Goal: Task Accomplishment & Management: Use online tool/utility

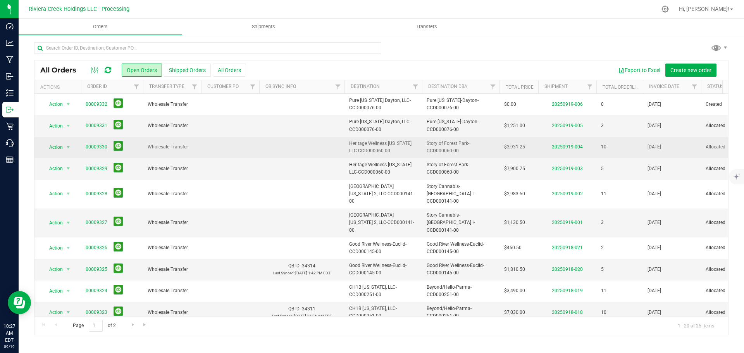
click at [97, 147] on link "00009330" at bounding box center [97, 146] width 22 height 7
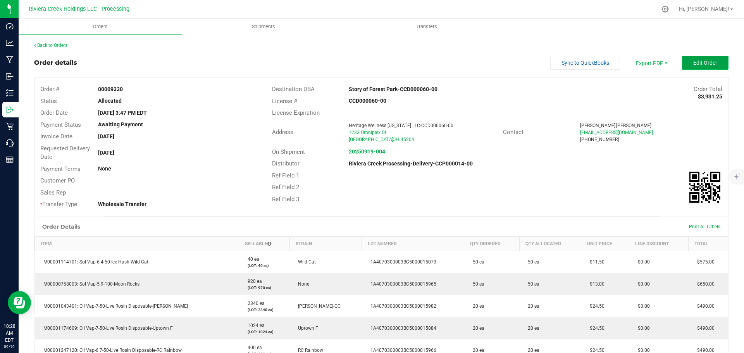
click at [701, 66] on button "Edit Order" at bounding box center [705, 63] width 46 height 14
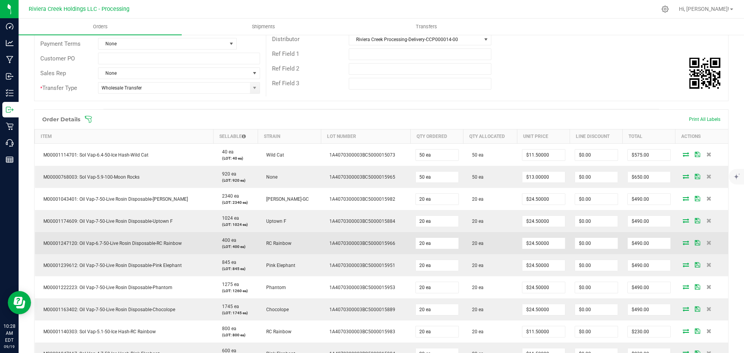
scroll to position [155, 0]
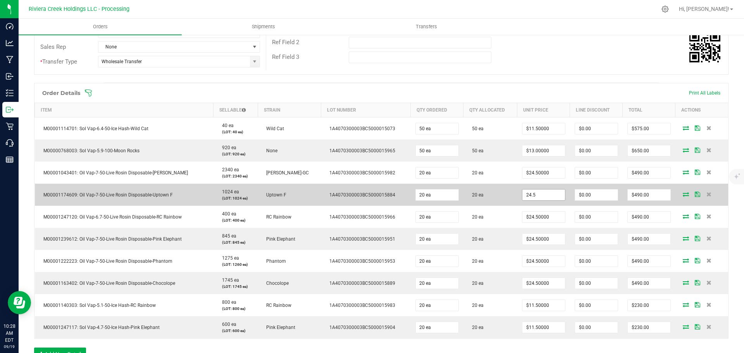
click at [527, 196] on input "24.5" at bounding box center [543, 194] width 43 height 11
type input "$17.75000"
type input "0"
type input "$355.00"
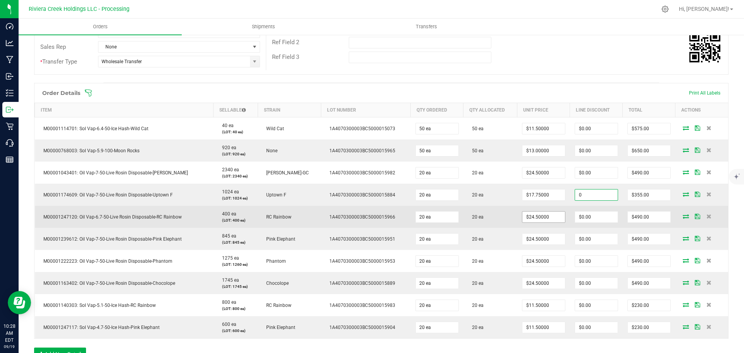
type input "$0.00"
click at [523, 218] on input "24.5" at bounding box center [543, 217] width 43 height 11
type input "$17.75000"
type input "0"
type input "$355.00"
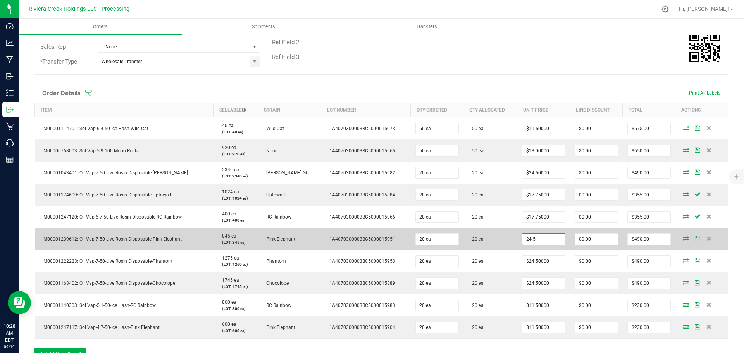
click at [522, 242] on input "24.5" at bounding box center [543, 239] width 43 height 11
type input "$17.75000"
type input "0"
type input "$355.00"
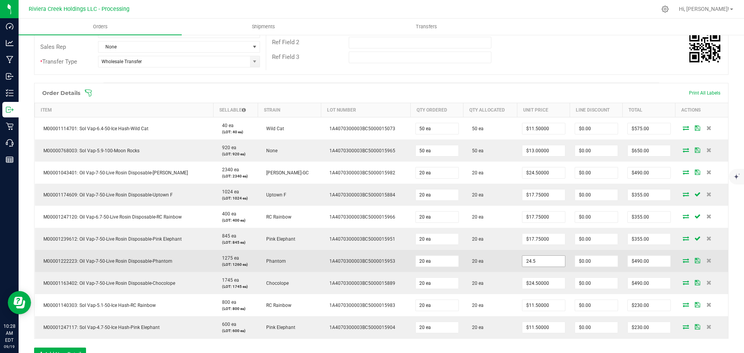
click at [529, 263] on input "24.5" at bounding box center [543, 261] width 43 height 11
type input "$17.75000"
type input "0"
type input "$355.00"
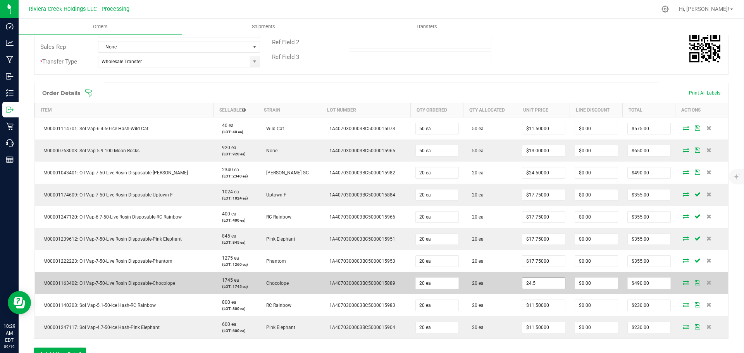
click at [527, 281] on input "24.5" at bounding box center [543, 283] width 43 height 11
type input "$17.75000"
type input "0"
type input "$355.00"
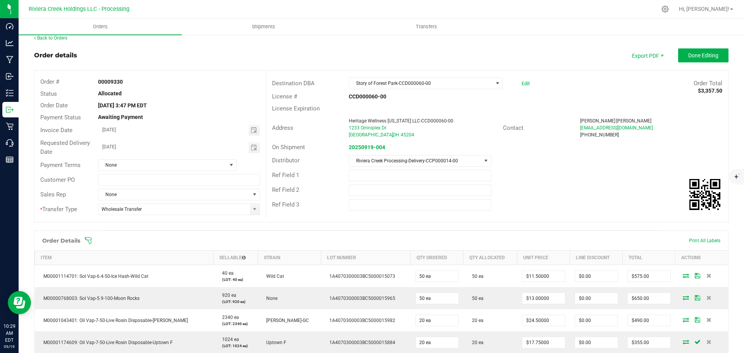
scroll to position [0, 0]
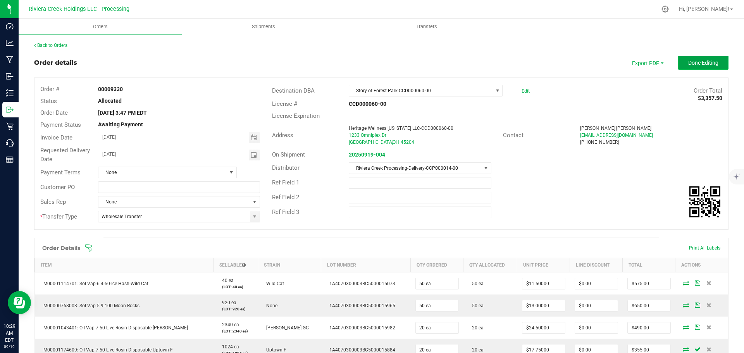
click at [684, 59] on button "Done Editing" at bounding box center [703, 63] width 50 height 14
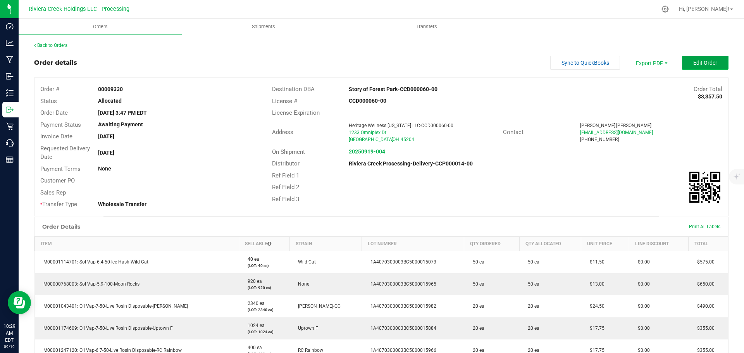
click at [689, 59] on button "Edit Order" at bounding box center [705, 63] width 46 height 14
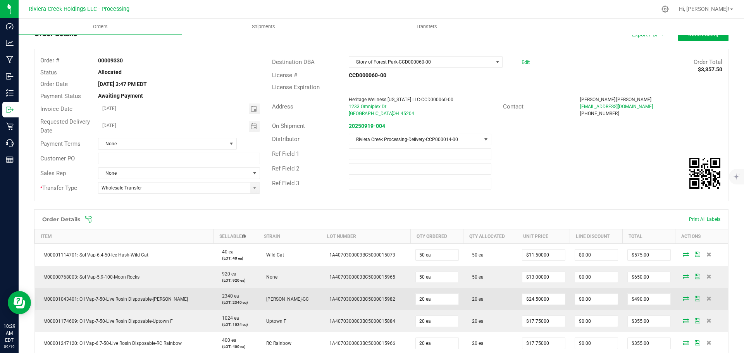
scroll to position [116, 0]
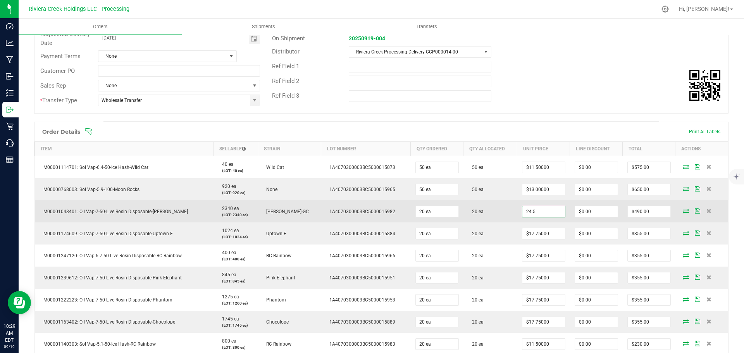
click at [528, 208] on input "24.5" at bounding box center [543, 211] width 43 height 11
type input "$17.75000"
type input "0"
type input "$355.00"
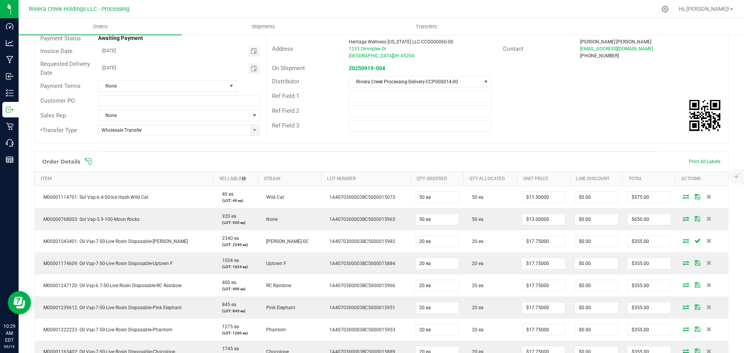
scroll to position [0, 0]
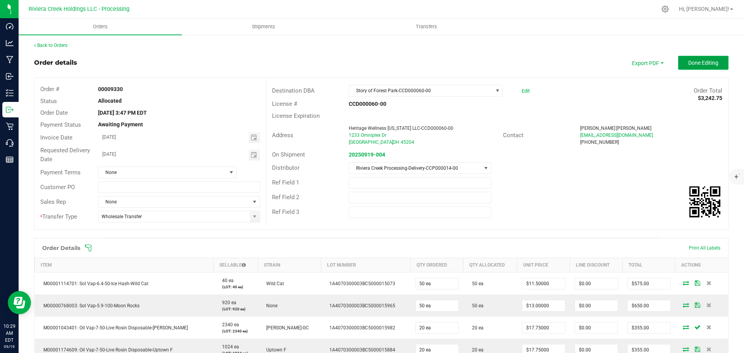
click at [688, 65] on span "Done Editing" at bounding box center [703, 63] width 30 height 6
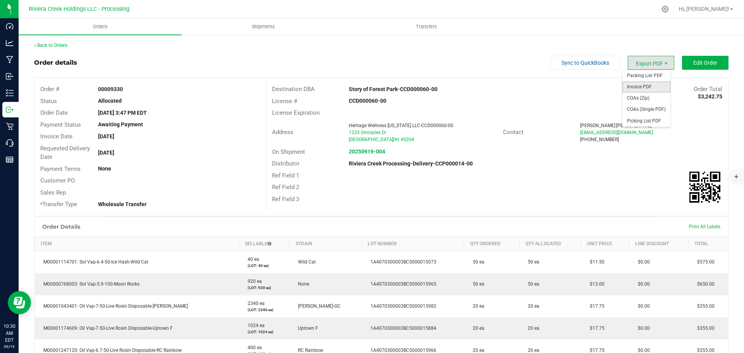
click at [640, 89] on span "Invoice PDF" at bounding box center [646, 86] width 48 height 11
click at [50, 47] on link "Back to Orders" at bounding box center [50, 45] width 33 height 5
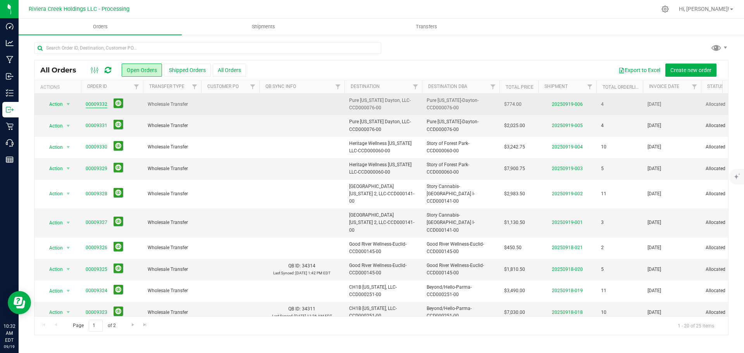
click at [98, 104] on link "00009332" at bounding box center [97, 104] width 22 height 7
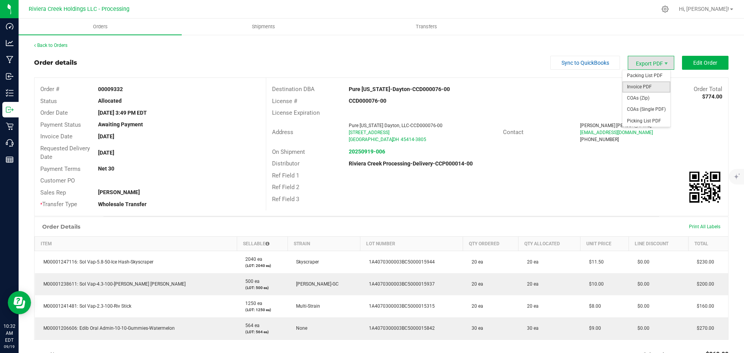
click at [635, 84] on span "Invoice PDF" at bounding box center [646, 86] width 48 height 11
click at [56, 45] on link "Back to Orders" at bounding box center [50, 45] width 33 height 5
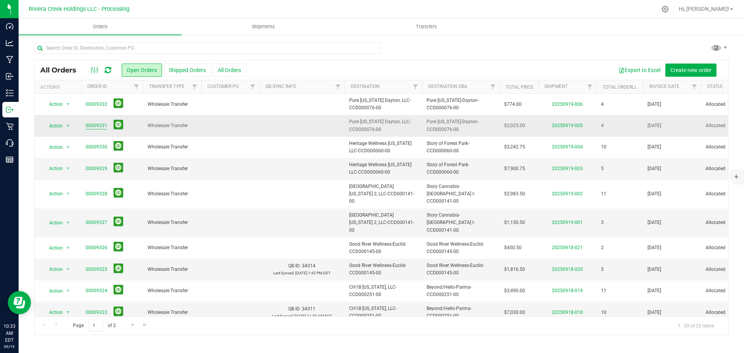
click at [87, 126] on link "00009331" at bounding box center [97, 125] width 22 height 7
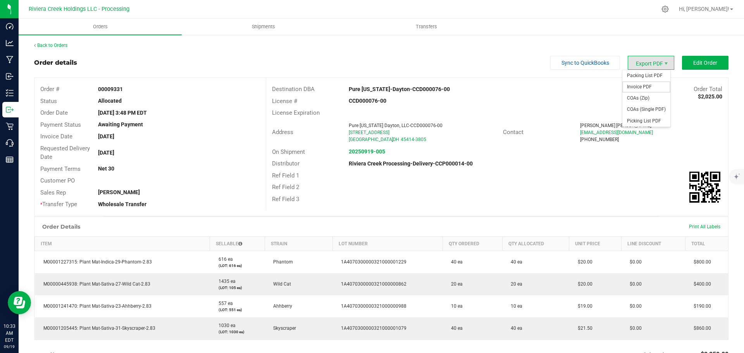
click at [635, 87] on span "Invoice PDF" at bounding box center [646, 86] width 48 height 11
click at [63, 44] on link "Back to Orders" at bounding box center [50, 45] width 33 height 5
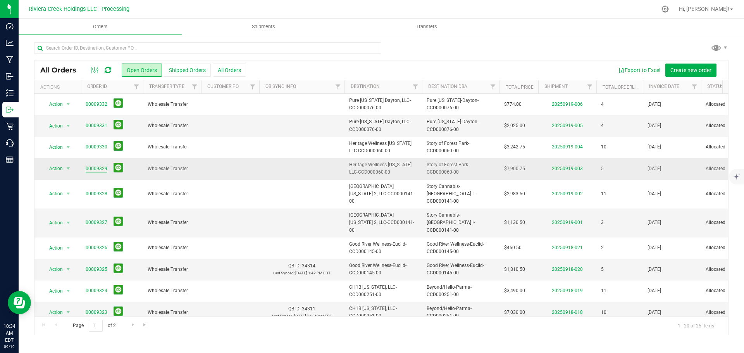
click at [95, 167] on link "00009329" at bounding box center [97, 168] width 22 height 7
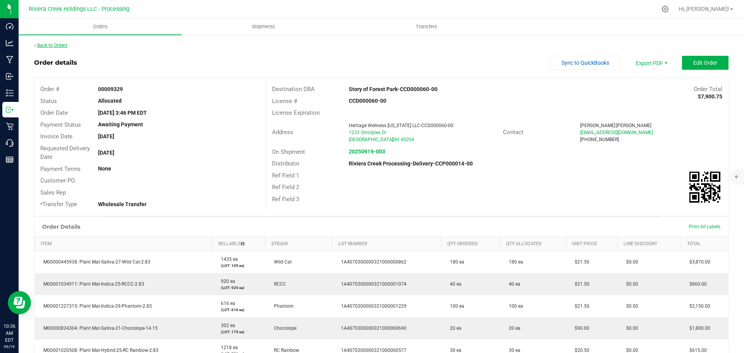
click at [53, 44] on link "Back to Orders" at bounding box center [50, 45] width 33 height 5
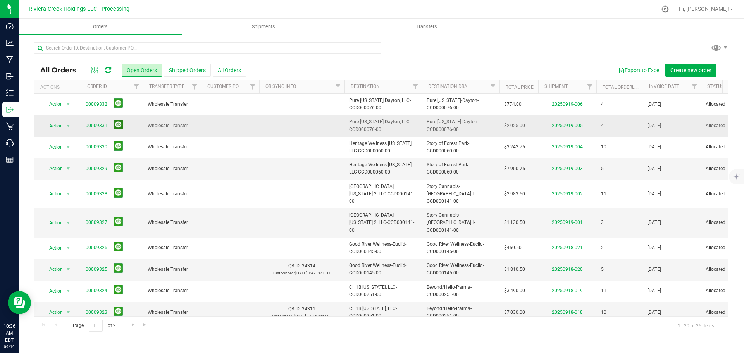
click at [116, 122] on button at bounding box center [119, 125] width 10 height 10
click at [91, 168] on link "00009329" at bounding box center [97, 168] width 22 height 7
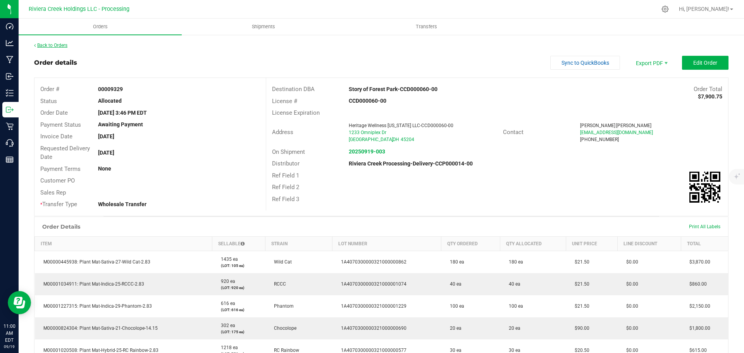
click at [60, 44] on link "Back to Orders" at bounding box center [50, 45] width 33 height 5
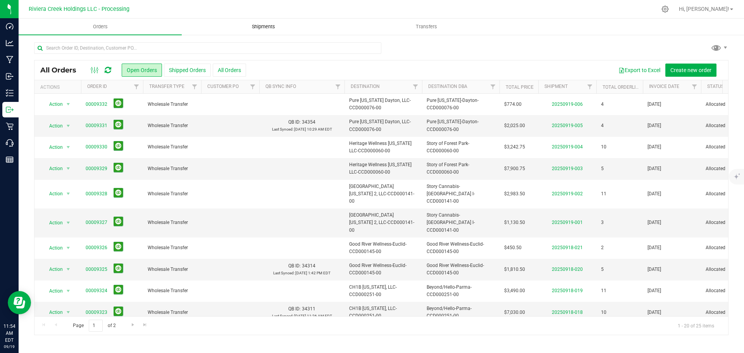
click at [256, 27] on span "Shipments" at bounding box center [263, 26] width 44 height 7
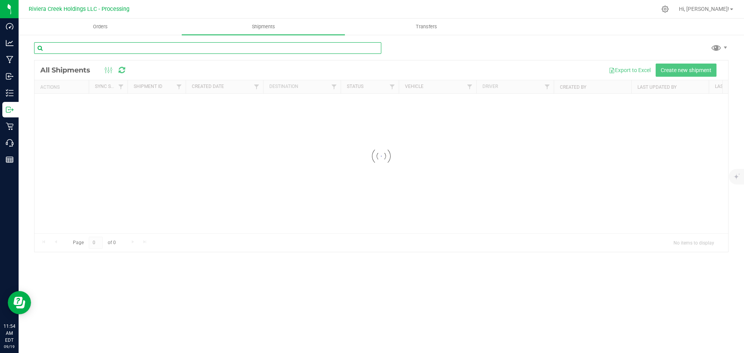
click at [81, 50] on input "text" at bounding box center [207, 48] width 347 height 12
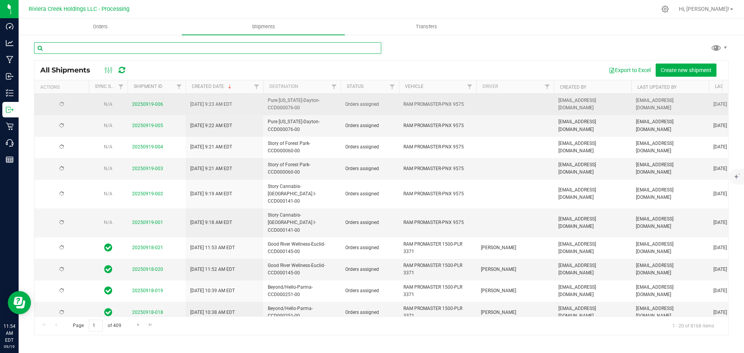
paste input "CCD000102-00"
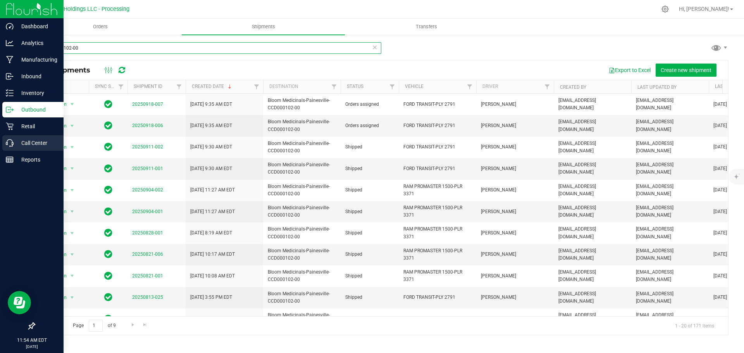
type input "CCD000102-00"
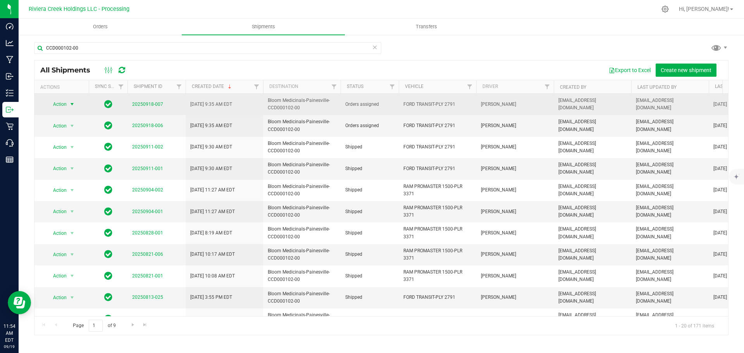
click at [67, 103] on span "Action" at bounding box center [56, 104] width 21 height 11
click at [73, 102] on span "select" at bounding box center [72, 104] width 6 height 6
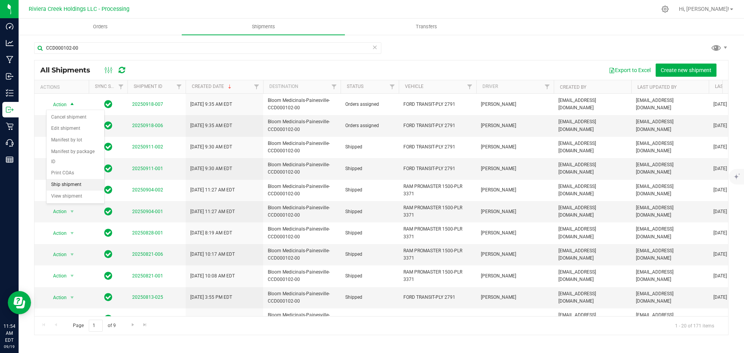
click at [57, 179] on li "Ship shipment" at bounding box center [75, 185] width 58 height 12
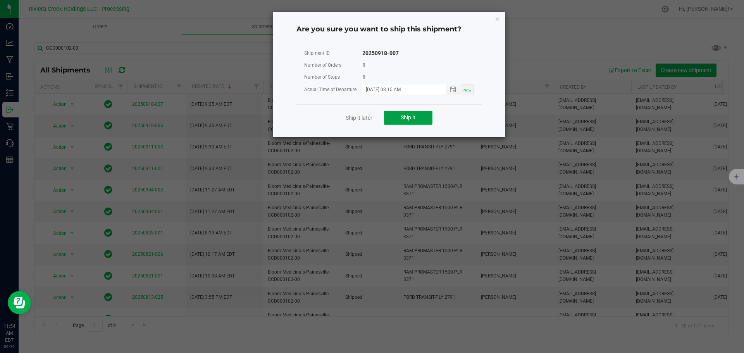
click at [398, 118] on button "Ship it" at bounding box center [408, 118] width 48 height 14
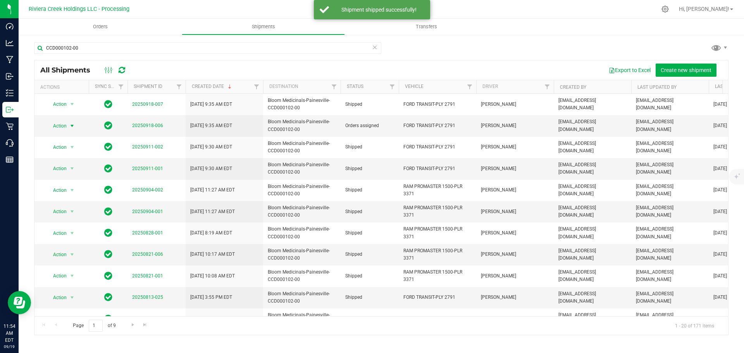
click at [69, 126] on span "select" at bounding box center [72, 126] width 6 height 6
click at [64, 200] on li "Ship shipment" at bounding box center [75, 206] width 58 height 12
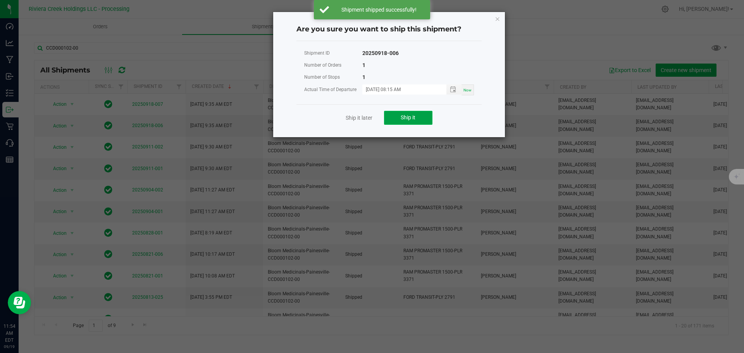
click at [396, 118] on button "Ship it" at bounding box center [408, 118] width 48 height 14
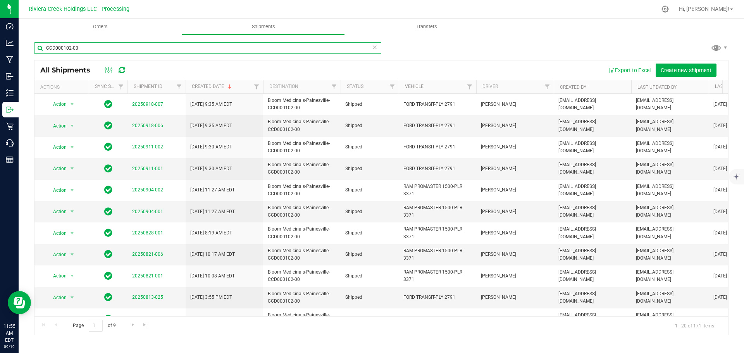
drag, startPoint x: 81, startPoint y: 43, endPoint x: 24, endPoint y: 47, distance: 56.7
click at [27, 47] on div "CCD000102-00 All Shipments Export to Excel Create new shipment Actions Sync Sta…" at bounding box center [381, 188] width 725 height 309
paste input "CCD00004"
drag, startPoint x: 84, startPoint y: 49, endPoint x: 39, endPoint y: 49, distance: 44.9
click at [39, 49] on input "CCD000042-00" at bounding box center [207, 48] width 347 height 12
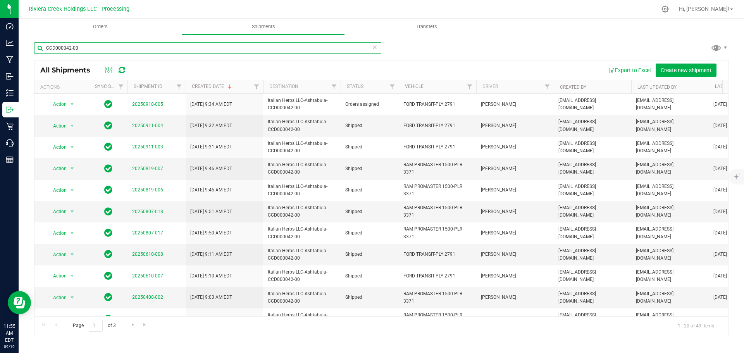
paste input "CCD000093"
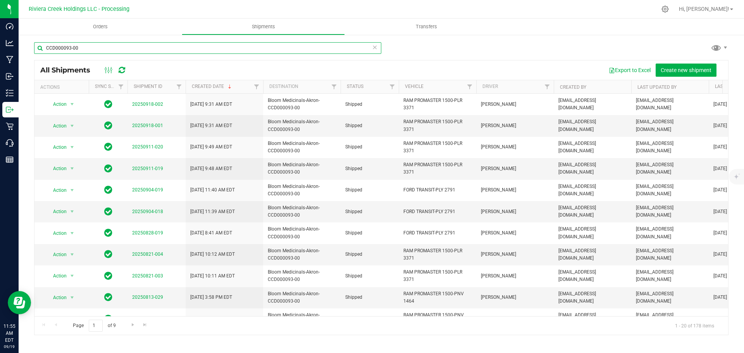
drag, startPoint x: 82, startPoint y: 50, endPoint x: 37, endPoint y: 50, distance: 45.3
click at [37, 50] on input "CCD000093-00" at bounding box center [207, 48] width 347 height 12
paste input "80"
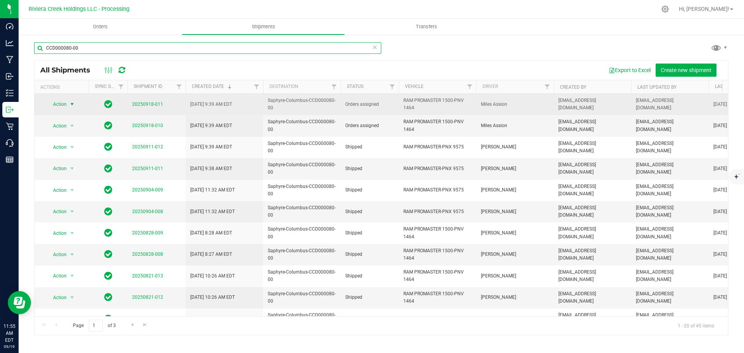
type input "CCD000080-00"
click at [71, 106] on span "select" at bounding box center [72, 104] width 6 height 6
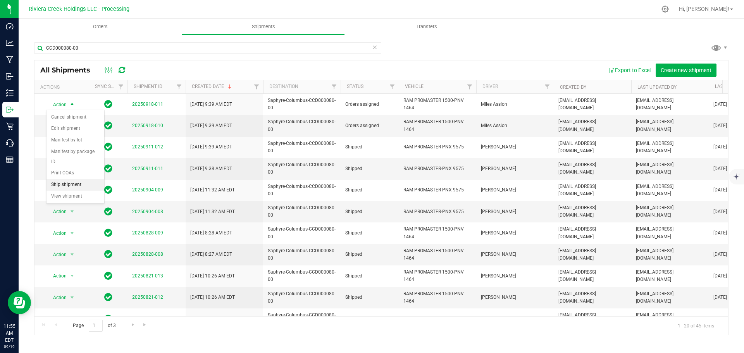
click at [69, 179] on li "Ship shipment" at bounding box center [75, 185] width 58 height 12
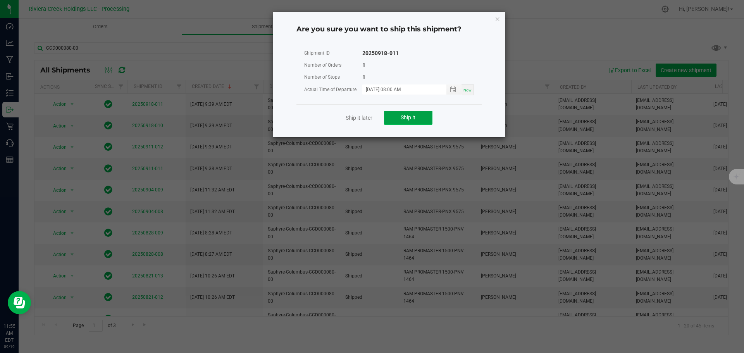
click at [395, 116] on button "Ship it" at bounding box center [408, 118] width 48 height 14
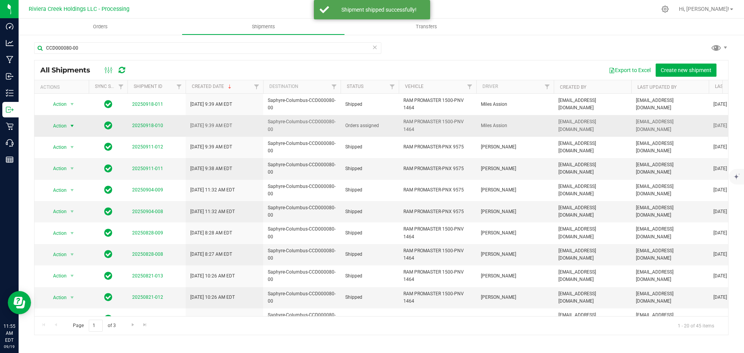
click at [69, 125] on span "select" at bounding box center [72, 125] width 10 height 11
click at [68, 200] on li "Ship shipment" at bounding box center [75, 206] width 58 height 12
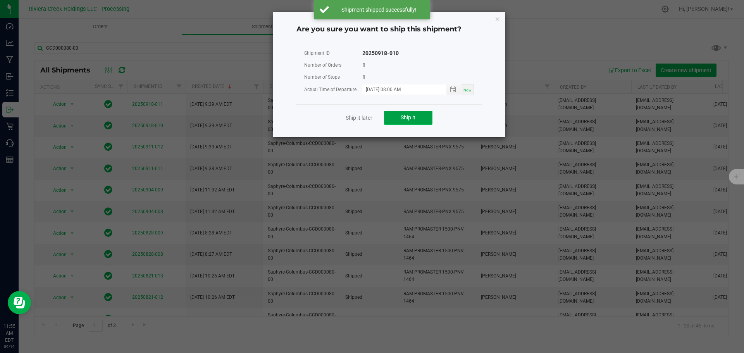
click at [397, 115] on button "Ship it" at bounding box center [408, 118] width 48 height 14
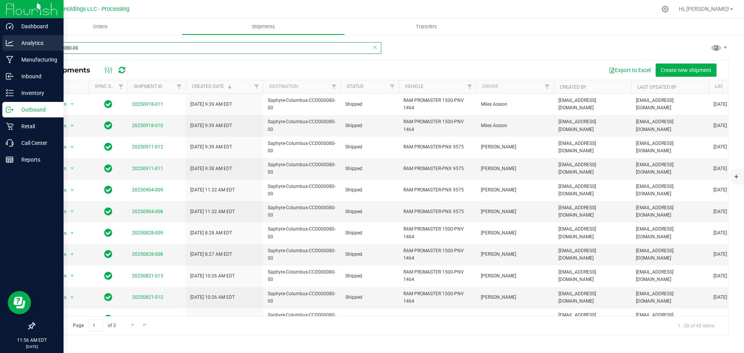
drag, startPoint x: 84, startPoint y: 50, endPoint x: 3, endPoint y: 48, distance: 81.4
click at [3, 48] on div "Dashboard Analytics Manufacturing Inbound Inventory Outbound Retail Call Center…" at bounding box center [372, 176] width 744 height 353
paste input "251-00"
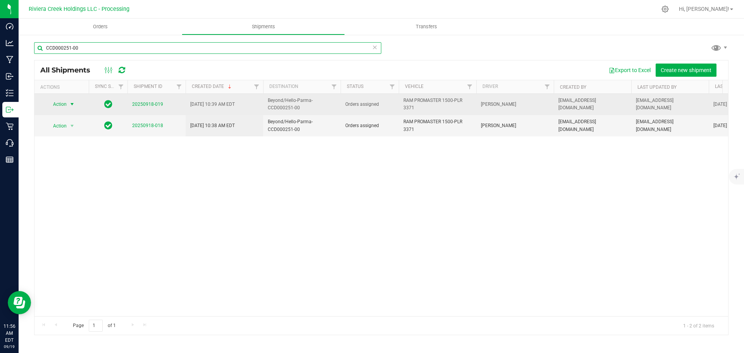
type input "CCD000251-00"
click at [70, 104] on span "select" at bounding box center [72, 104] width 6 height 6
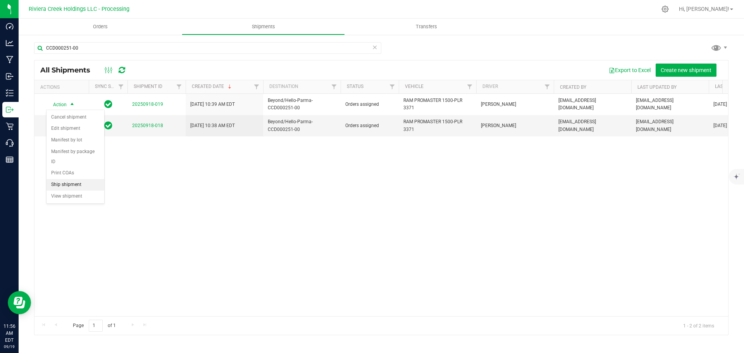
click at [69, 179] on li "Ship shipment" at bounding box center [75, 185] width 58 height 12
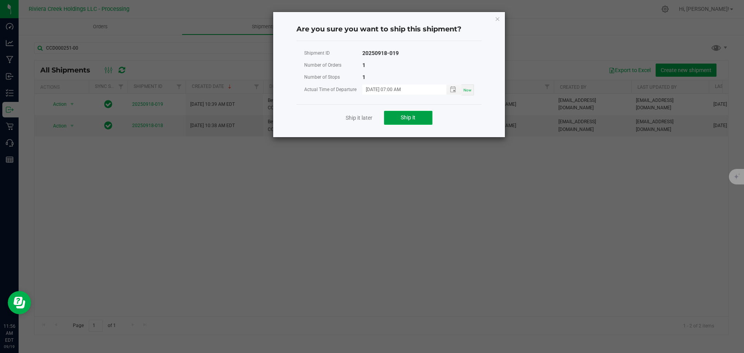
click at [387, 117] on button "Ship it" at bounding box center [408, 118] width 48 height 14
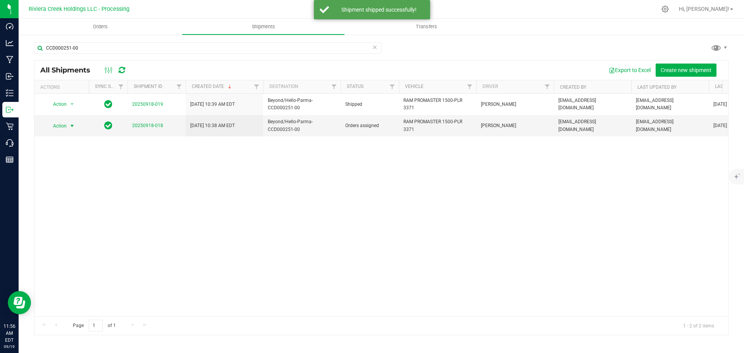
click at [68, 124] on span "select" at bounding box center [72, 125] width 10 height 11
click at [72, 200] on li "Ship shipment" at bounding box center [75, 206] width 58 height 12
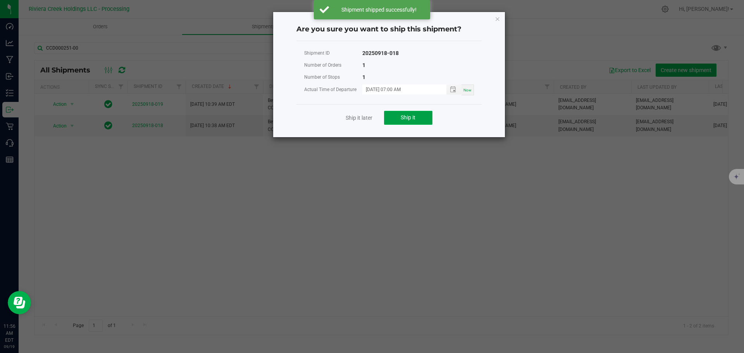
click at [399, 116] on button "Ship it" at bounding box center [408, 118] width 48 height 14
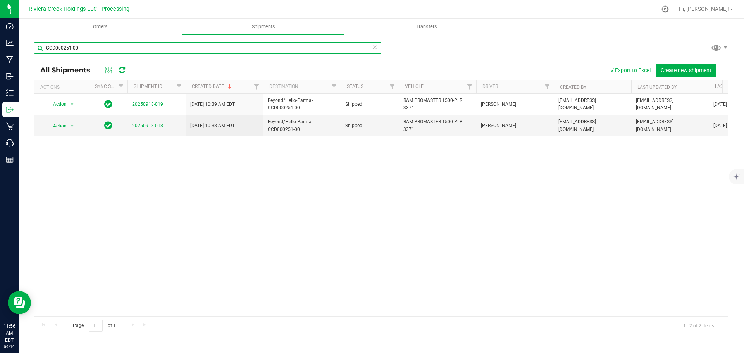
drag, startPoint x: 81, startPoint y: 48, endPoint x: 30, endPoint y: 46, distance: 50.4
click at [30, 46] on div "CCD000251-00 All Shipments Export to Excel Create new shipment Actions Sync Sta…" at bounding box center [381, 188] width 725 height 309
paste input "73"
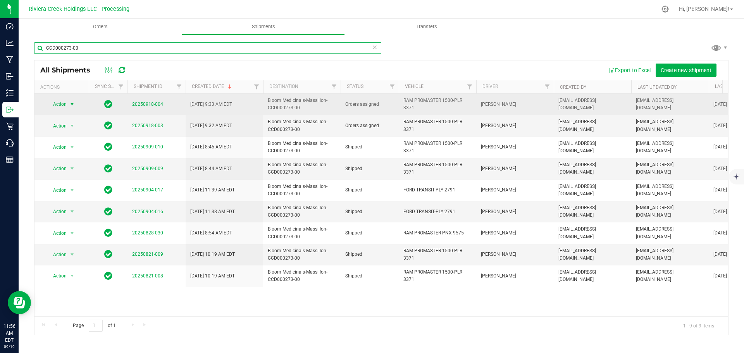
type input "CCD000273-00"
click at [70, 104] on span "select" at bounding box center [72, 104] width 6 height 6
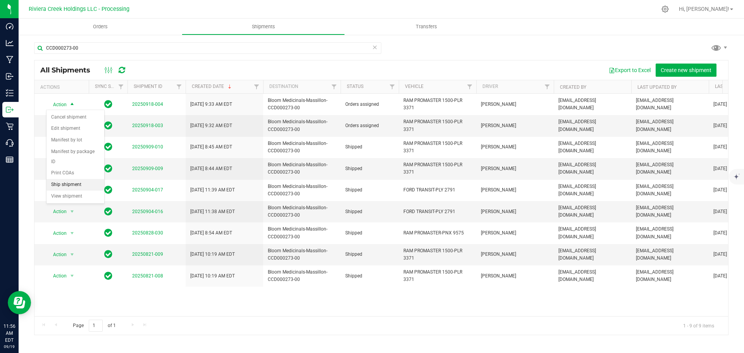
click at [62, 179] on li "Ship shipment" at bounding box center [75, 185] width 58 height 12
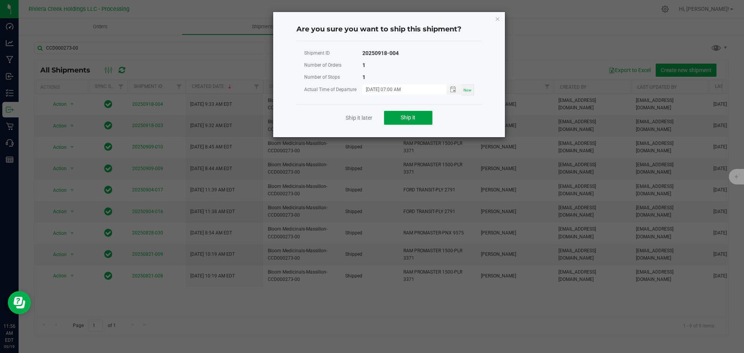
click at [394, 118] on button "Ship it" at bounding box center [408, 118] width 48 height 14
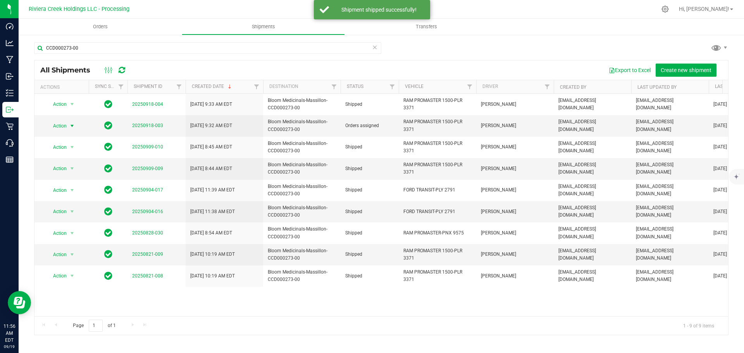
click at [64, 126] on span "Action" at bounding box center [56, 125] width 21 height 11
click at [72, 200] on li "Ship shipment" at bounding box center [75, 206] width 58 height 12
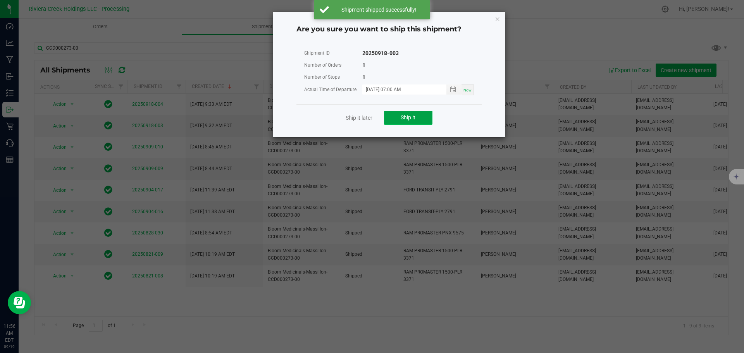
click at [397, 117] on button "Ship it" at bounding box center [408, 118] width 48 height 14
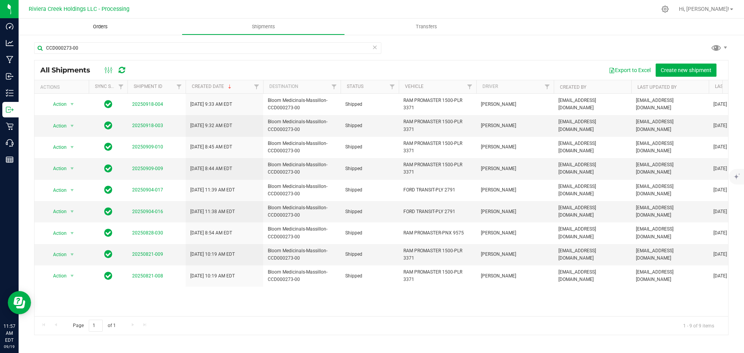
click at [101, 26] on span "Orders" at bounding box center [101, 26] width 36 height 7
